Goal: Transaction & Acquisition: Download file/media

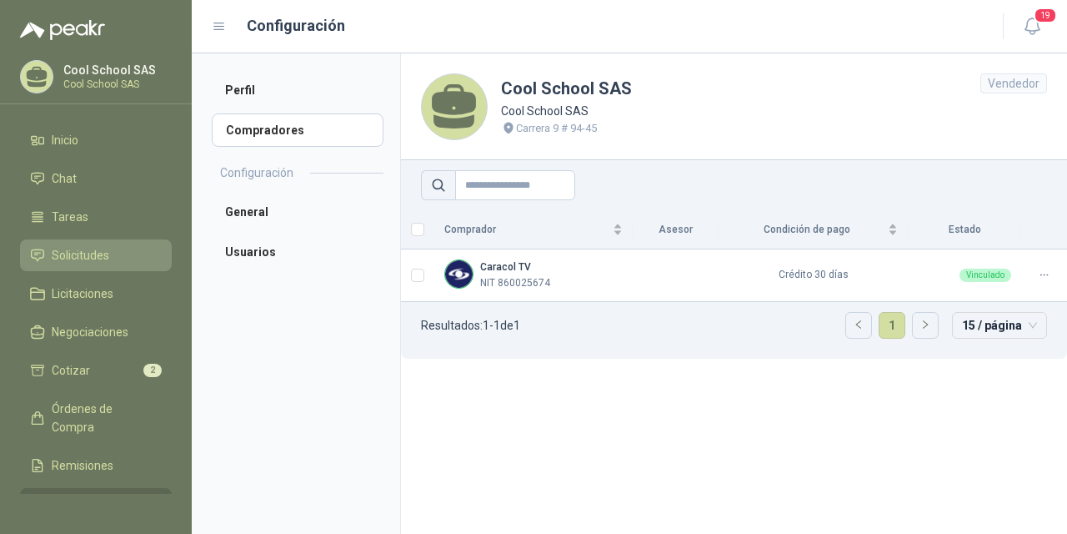
click at [87, 258] on span "Solicitudes" at bounding box center [81, 255] width 58 height 18
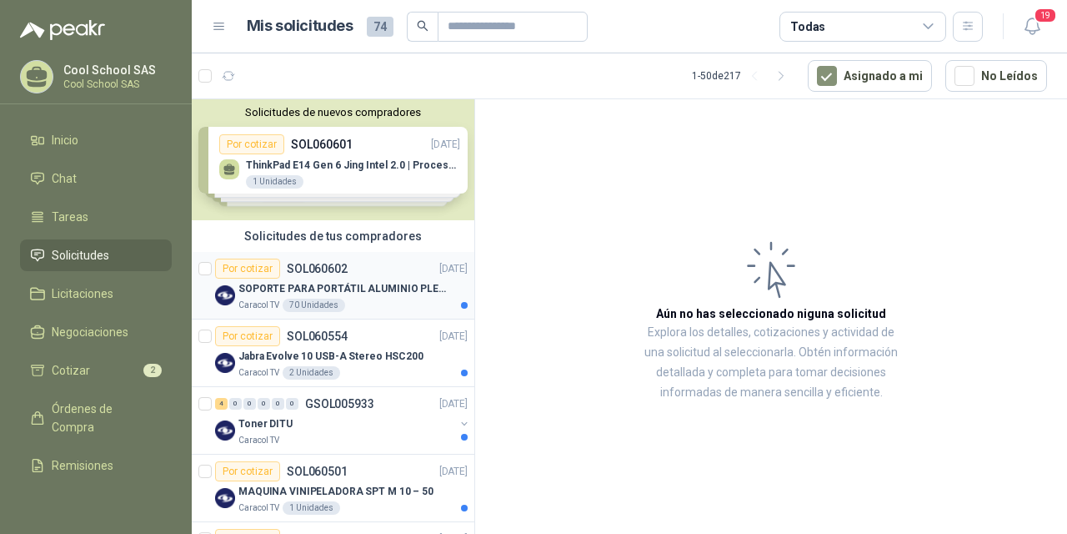
click at [307, 279] on div "SOPORTE PARA PORTÁTIL ALUMINIO PLEGABLE VTA" at bounding box center [352, 289] width 229 height 20
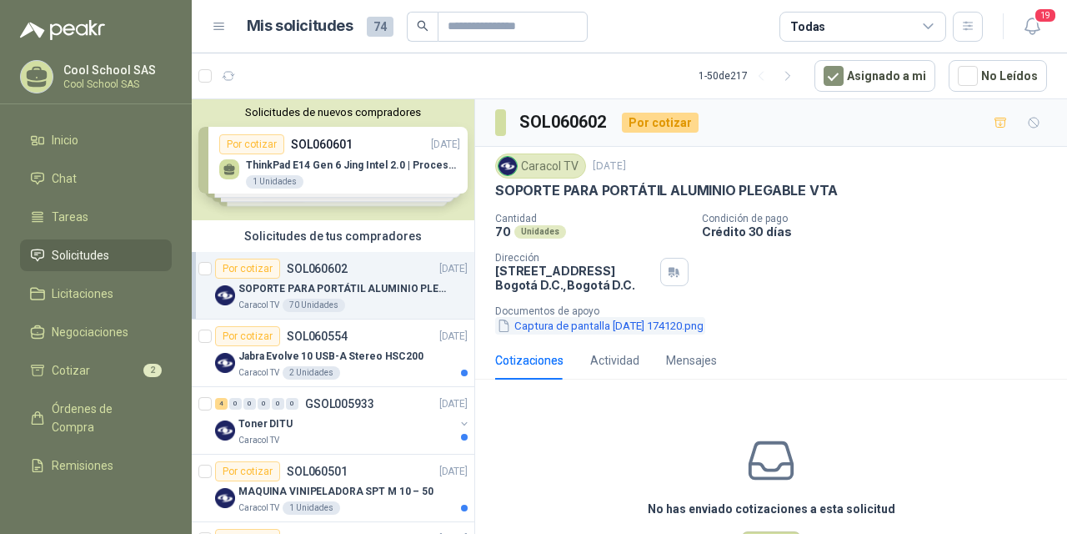
click at [636, 326] on button "Captura de pantalla [DATE] 174120.png" at bounding box center [600, 326] width 210 height 18
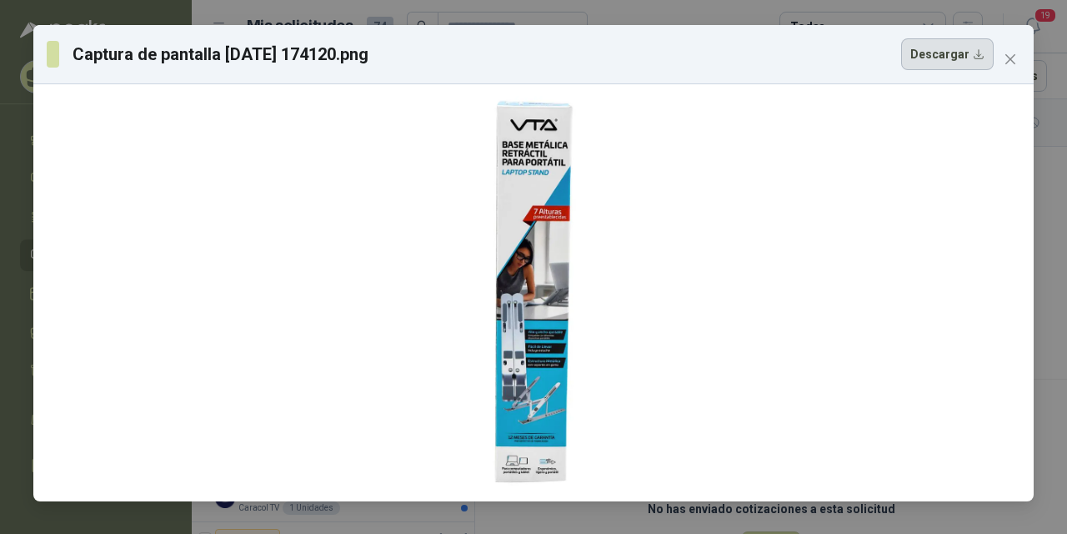
click at [940, 57] on button "Descargar" at bounding box center [947, 54] width 93 height 32
click at [1010, 55] on icon "close" at bounding box center [1010, 59] width 13 height 13
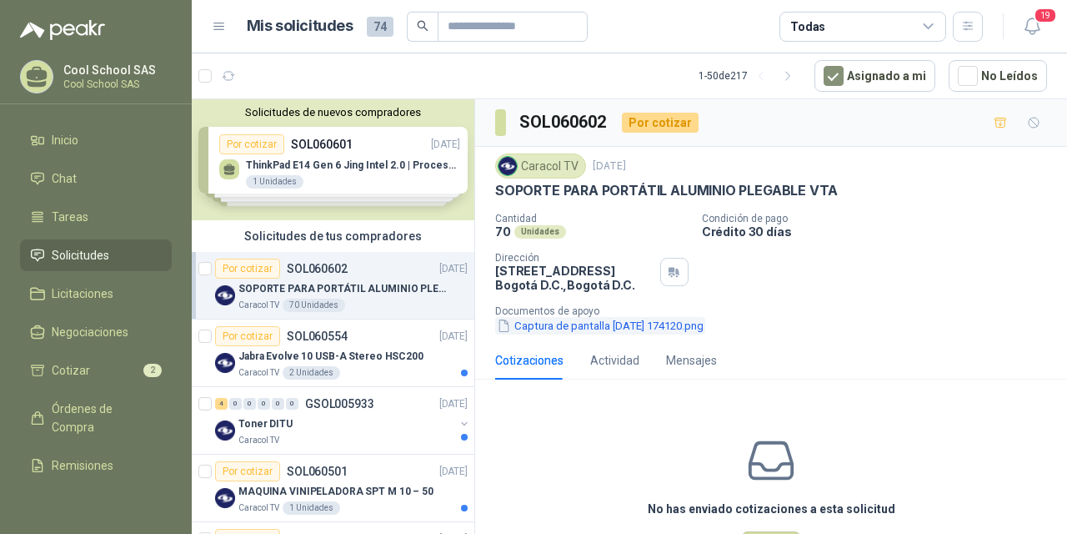
scroll to position [65, 0]
